Goal: Obtain resource: Obtain resource

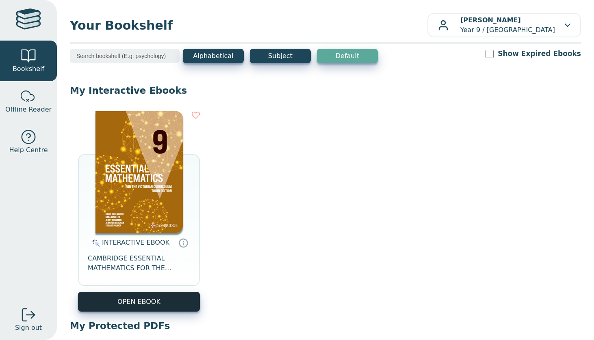
click at [156, 294] on button "OPEN EBOOK" at bounding box center [139, 302] width 122 height 20
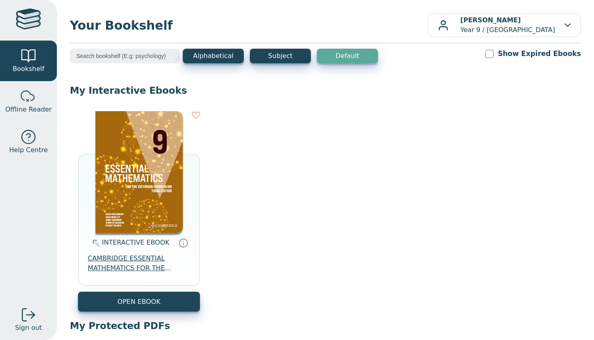
click at [121, 260] on span "CAMBRIDGE ESSENTIAL MATHEMATICS FOR THE VICTORIAN CURRICULUM YEAR 9 EBOOK 3E" at bounding box center [139, 263] width 102 height 19
click at [33, 105] on span "Offline Reader" at bounding box center [28, 110] width 46 height 10
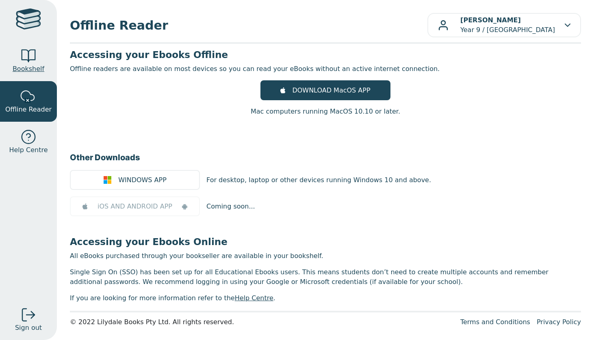
click at [32, 72] on span "Bookshelf" at bounding box center [29, 69] width 32 height 10
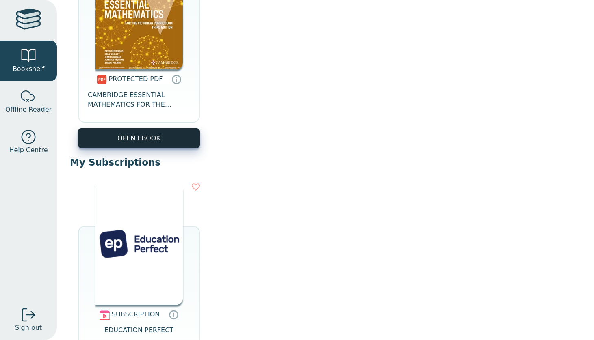
scroll to position [402, 0]
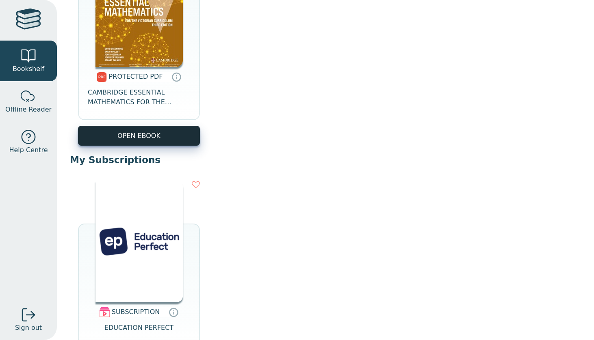
click at [151, 138] on link "OPEN EBOOK" at bounding box center [139, 136] width 122 height 20
